Goal: Navigation & Orientation: Go to known website

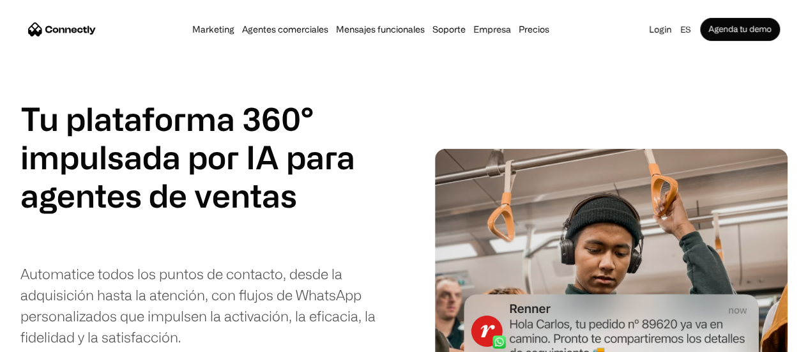
click at [96, 29] on img "home" at bounding box center [62, 28] width 68 height 13
click at [645, 28] on link "Login" at bounding box center [660, 29] width 30 height 18
